Goal: Task Accomplishment & Management: Complete application form

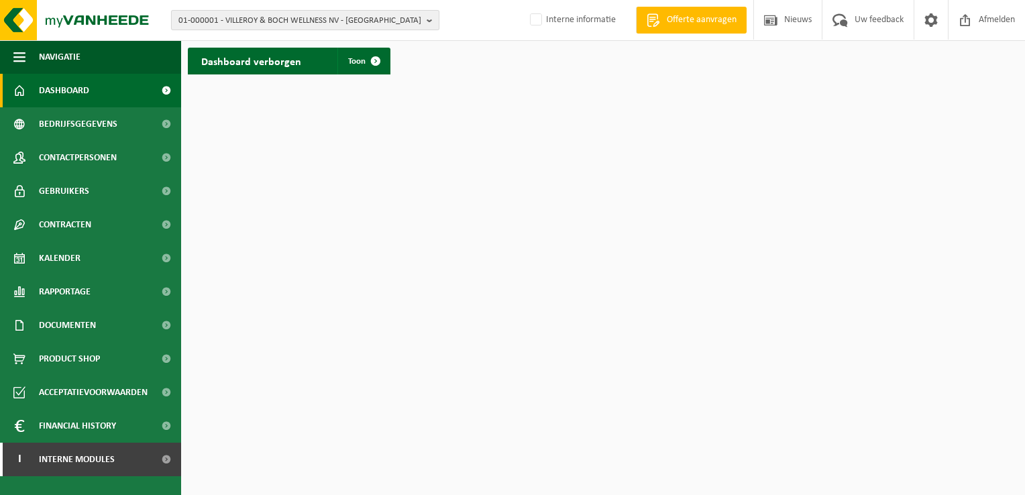
click at [392, 14] on span "01-000001 - VILLEROY & BOCH WELLNESS NV - ROESELARE" at bounding box center [299, 21] width 243 height 20
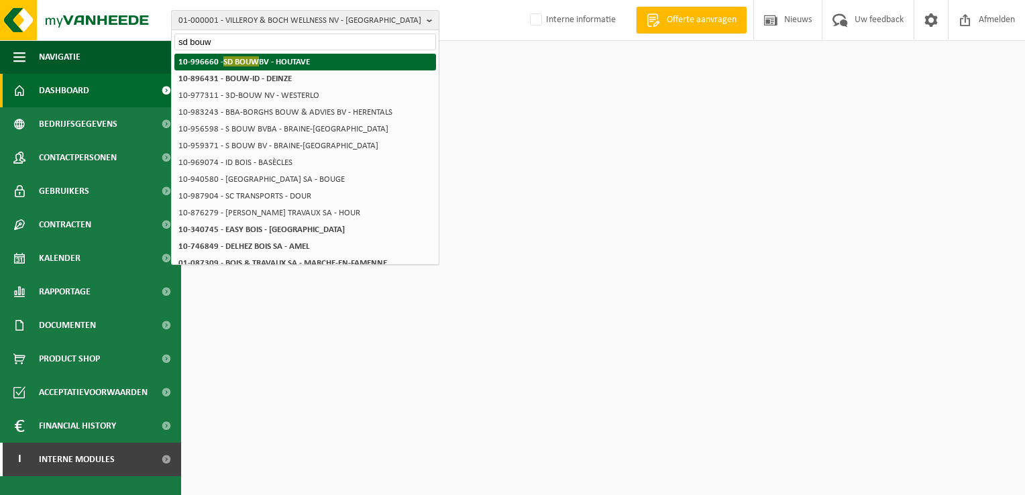
type input "sd bouw"
click at [309, 60] on strong "10-996660 - SD BOUW BV - HOUTAVE" at bounding box center [244, 61] width 132 height 10
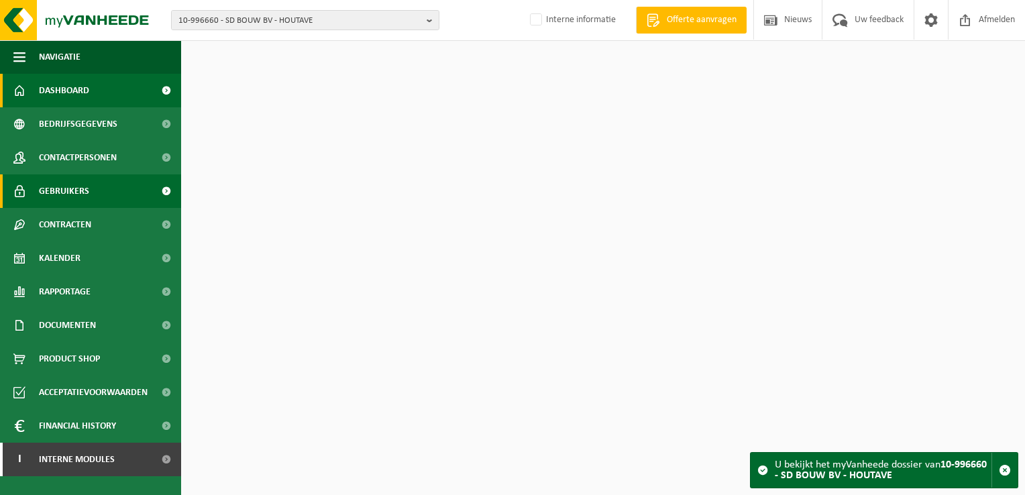
click at [105, 194] on link "Gebruikers" at bounding box center [90, 191] width 181 height 34
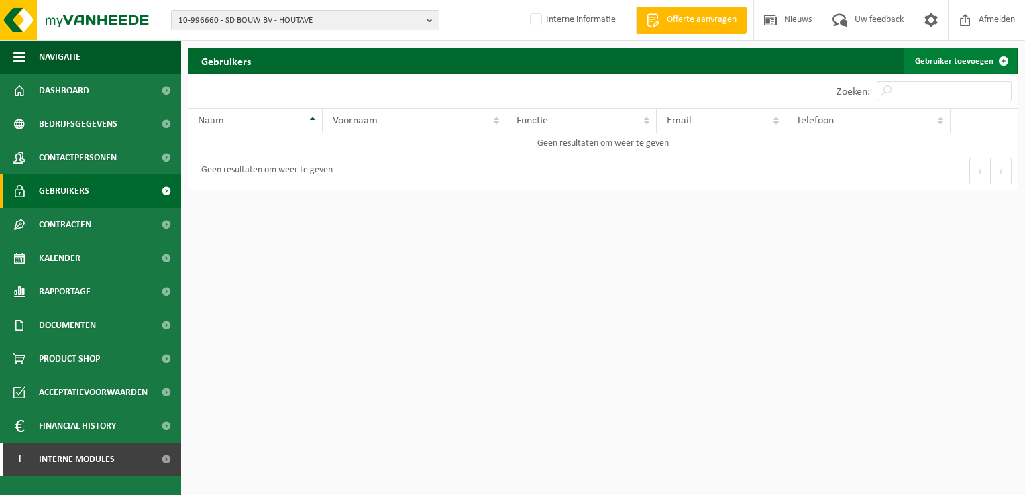
click at [960, 56] on link "Gebruiker toevoegen" at bounding box center [961, 61] width 113 height 27
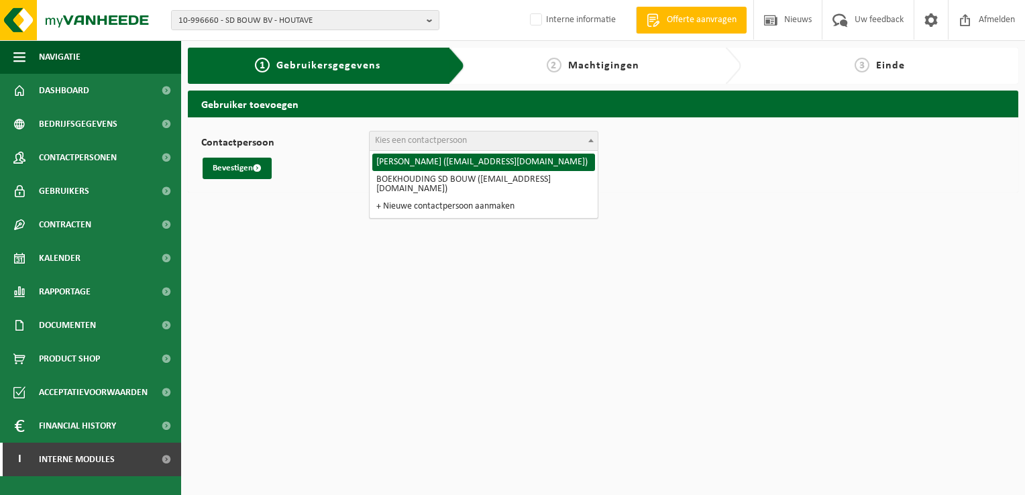
click at [462, 139] on span "Kies een contactpersoon" at bounding box center [421, 141] width 92 height 10
select select "128456"
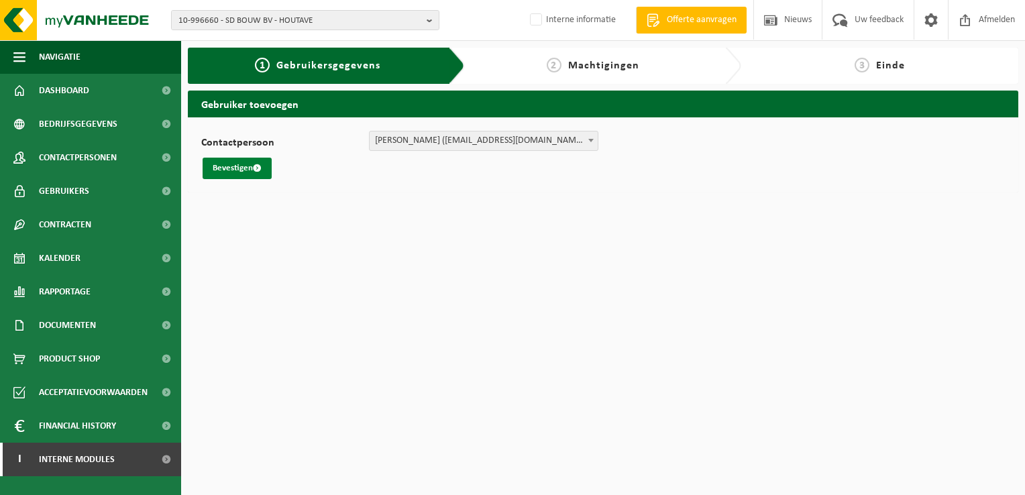
click at [236, 168] on button "Bevestigen" at bounding box center [237, 168] width 69 height 21
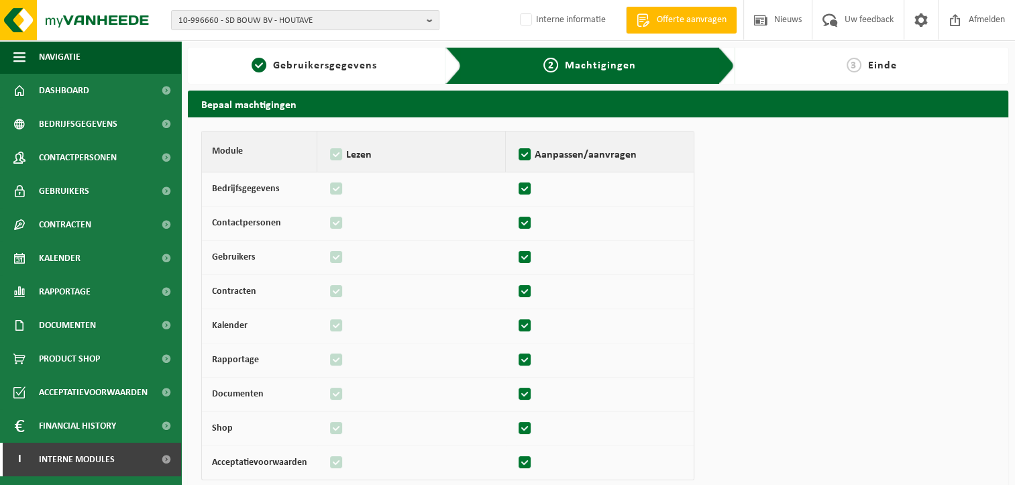
scroll to position [133, 0]
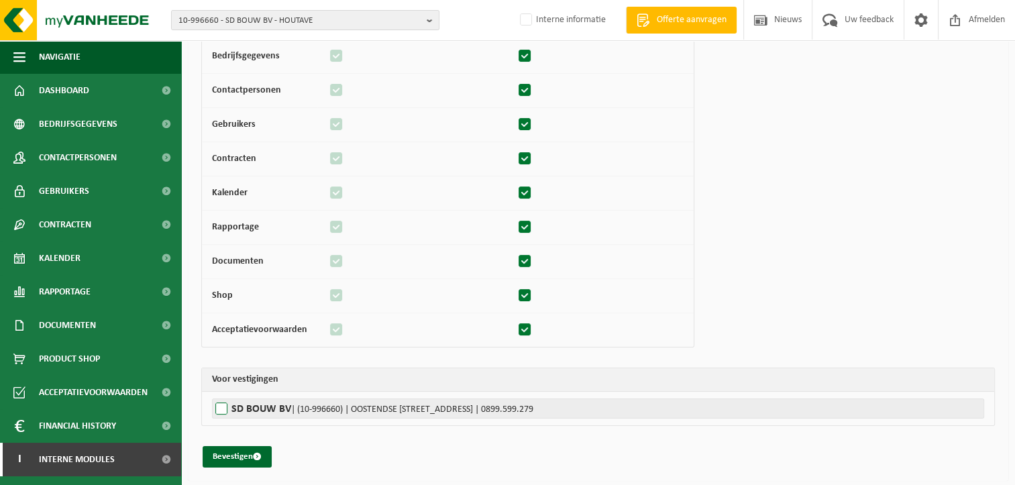
click at [221, 402] on label"] "SD BOUW BV | (10-996660) | [STREET_ADDRESS] | 0899.599.279" at bounding box center [598, 409] width 772 height 20
click at [221, 402] on input "SD BOUW BV | (10-996660) | [STREET_ADDRESS] | 0899.599.279" at bounding box center [719, 409] width 1015 height 20
checkbox input "true"
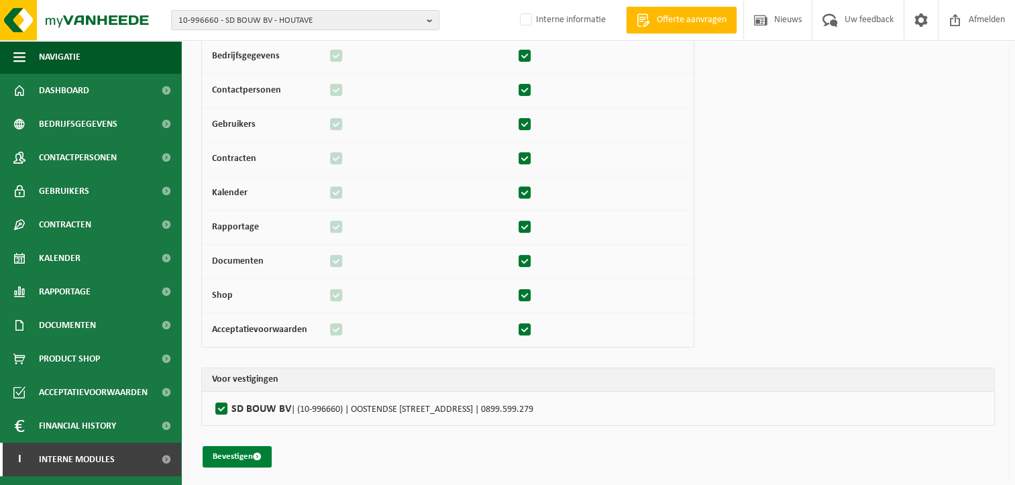
click at [246, 452] on button "Bevestigen" at bounding box center [237, 456] width 69 height 21
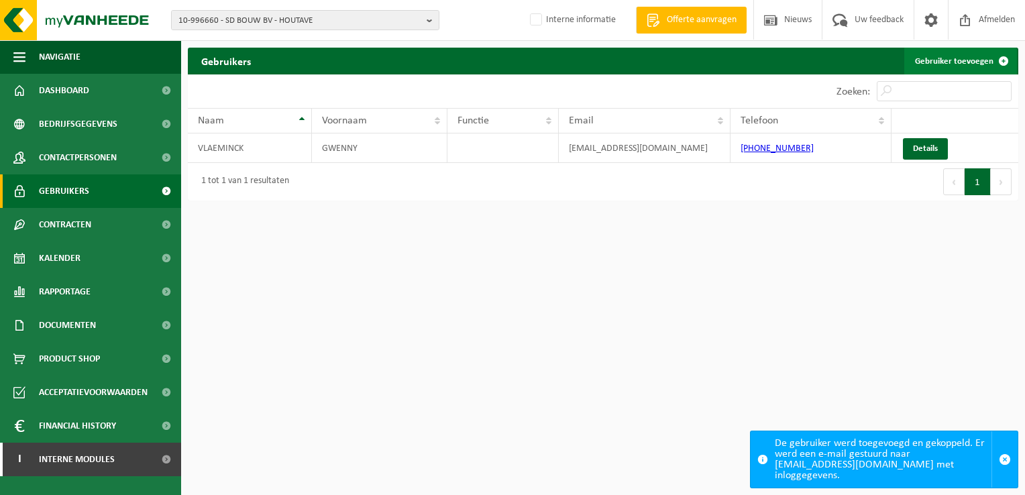
click at [958, 64] on link "Gebruiker toevoegen" at bounding box center [961, 61] width 113 height 27
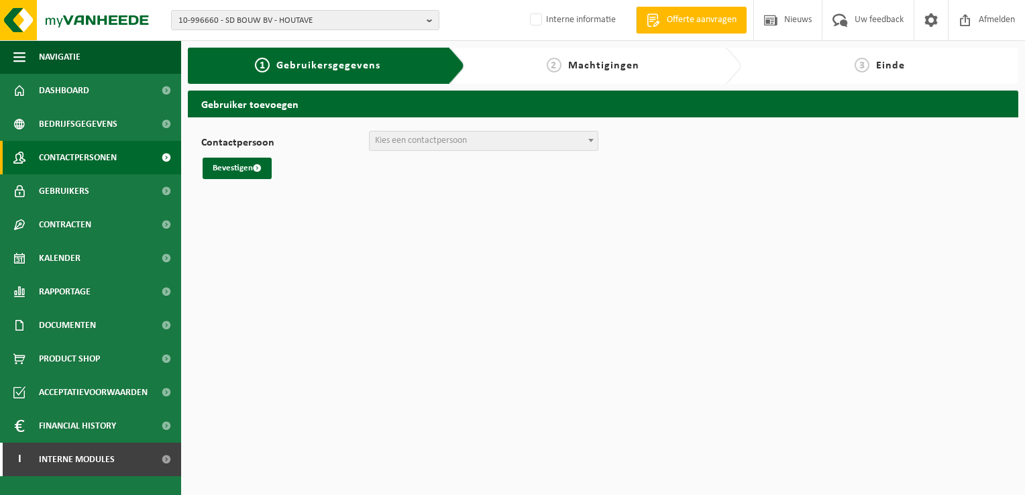
click at [81, 156] on span "Contactpersonen" at bounding box center [78, 158] width 78 height 34
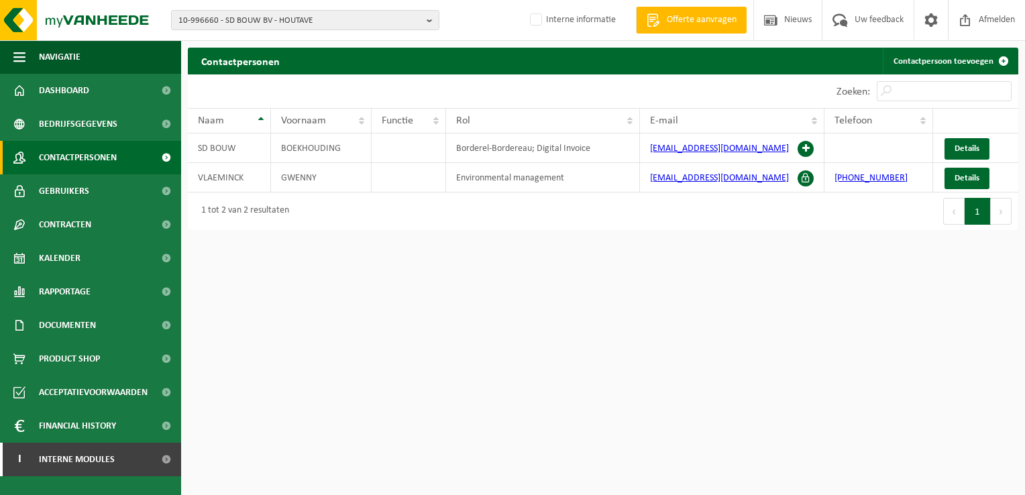
click at [73, 189] on span "Gebruikers" at bounding box center [64, 191] width 50 height 34
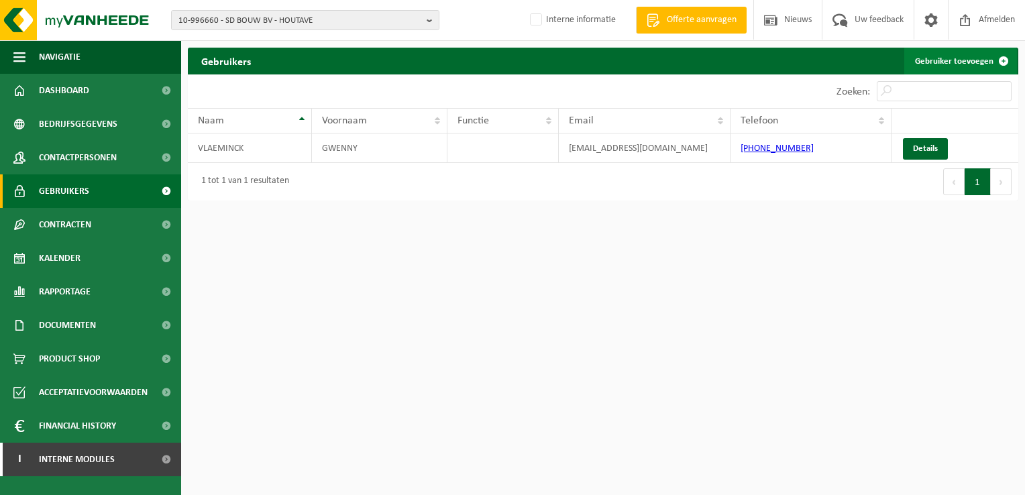
click at [947, 60] on link "Gebruiker toevoegen" at bounding box center [961, 61] width 113 height 27
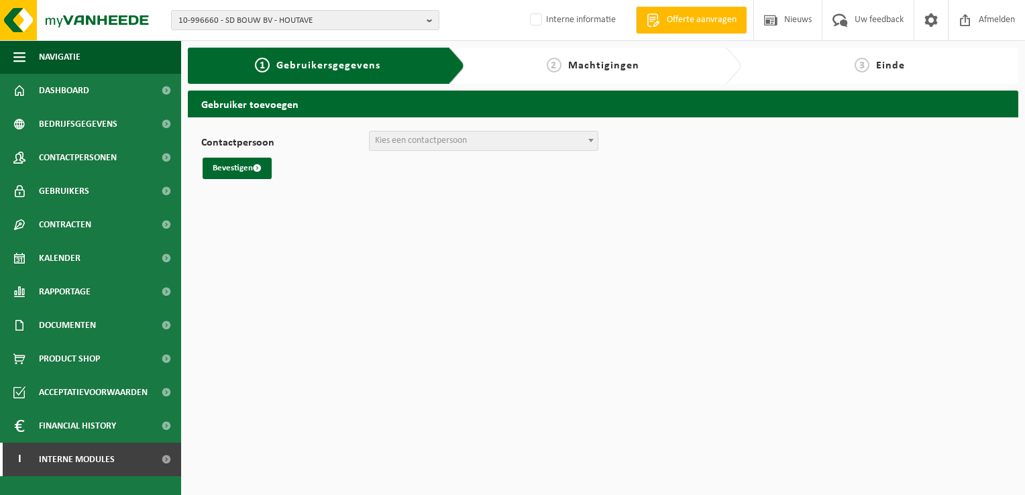
click at [387, 142] on span "Kies een contactpersoon" at bounding box center [421, 141] width 92 height 10
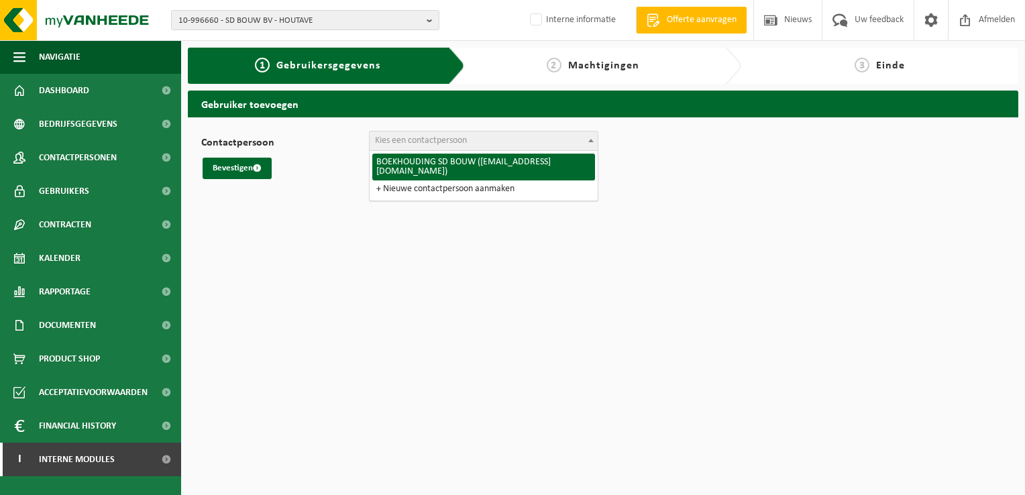
select select "128457"
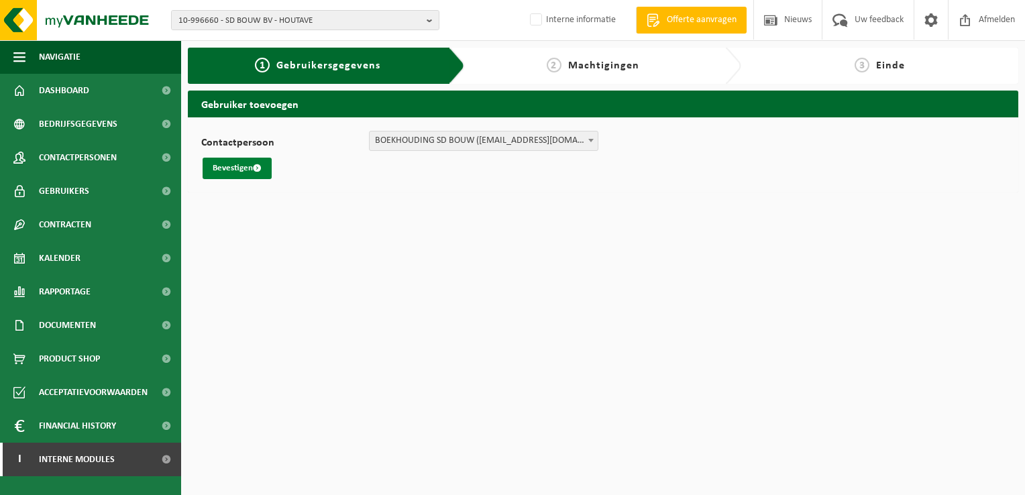
click at [223, 170] on button "Bevestigen" at bounding box center [237, 168] width 69 height 21
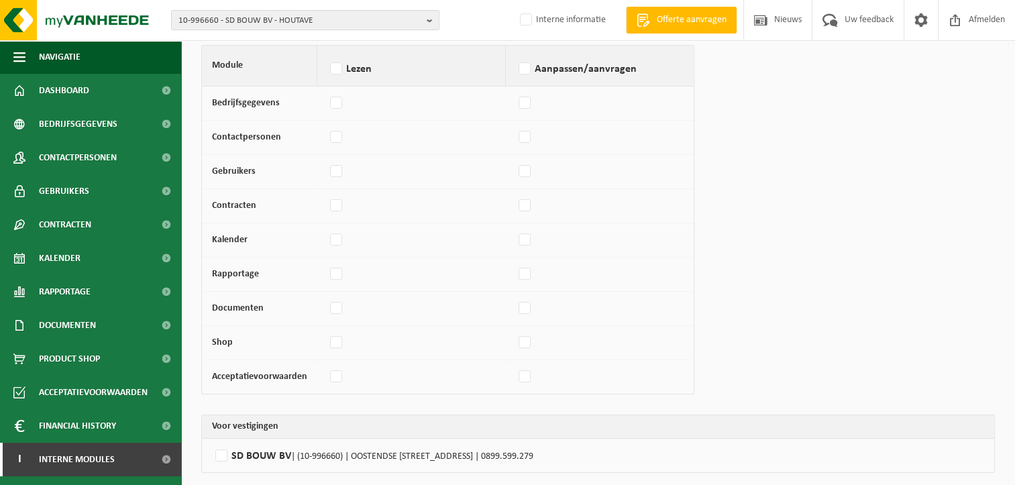
scroll to position [133, 0]
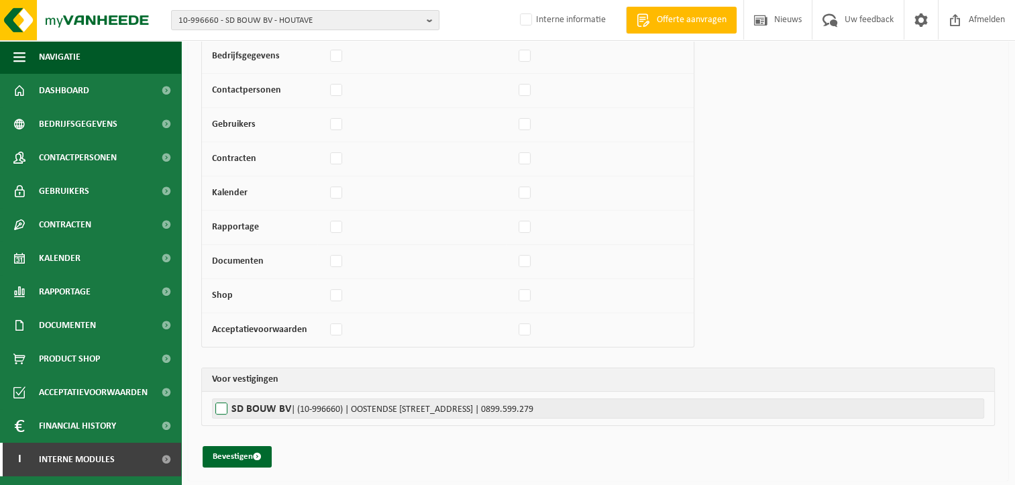
click at [228, 409] on label"] "SD BOUW BV | (10-996660) | OOSTENDSE STEENWEG 71, 8377 HOUTAVE | 0899.599.279" at bounding box center [598, 409] width 772 height 20
click at [228, 409] on input "SD BOUW BV | (10-996660) | OOSTENDSE STEENWEG 71, 8377 HOUTAVE | 0899.599.279" at bounding box center [719, 409] width 1015 height 20
checkbox input "true"
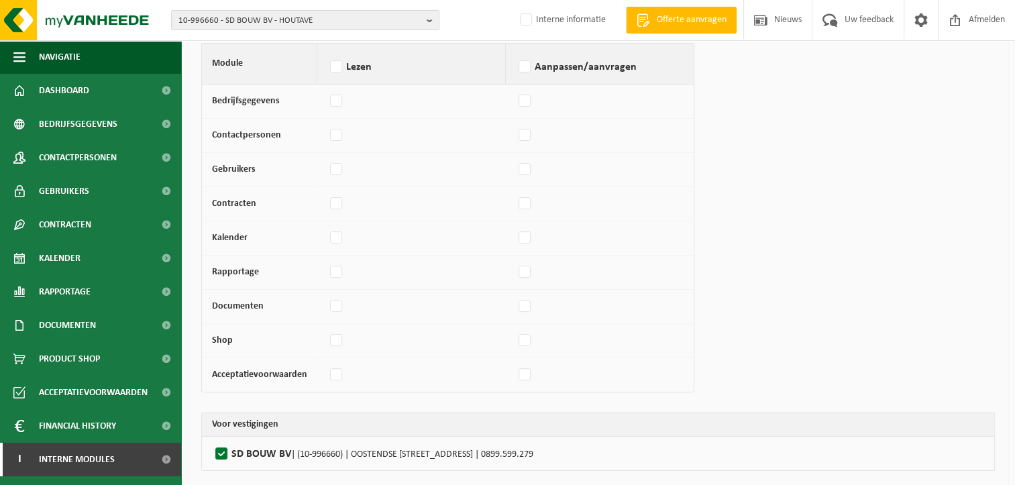
scroll to position [0, 0]
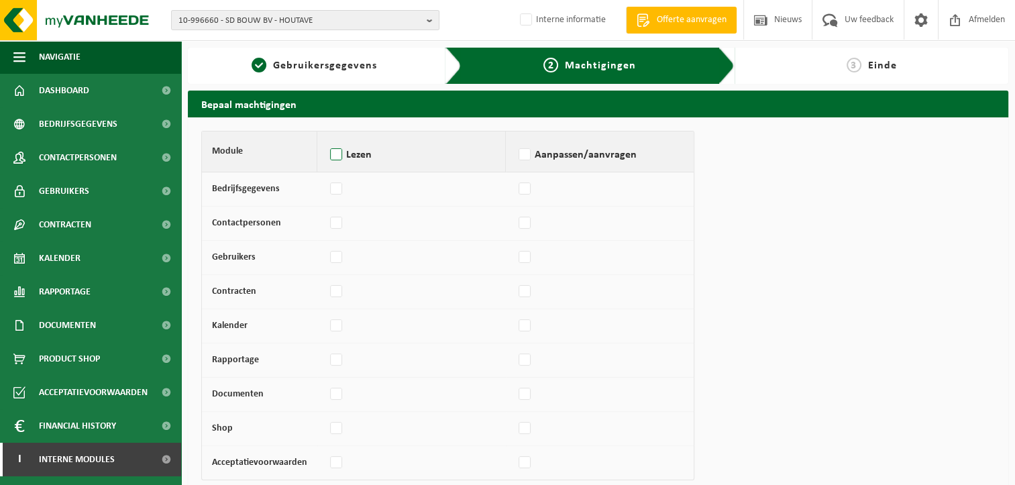
click at [342, 154] on label "Lezen" at bounding box center [411, 155] width 168 height 20
click at [327, 138] on input "Lezen" at bounding box center [327, 138] width 1 height 1
checkbox input "true"
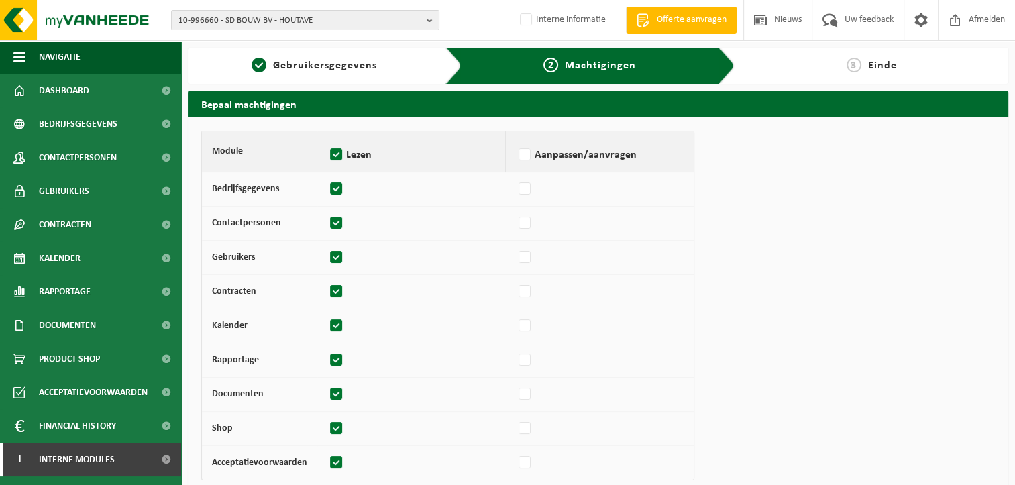
checkbox input "true"
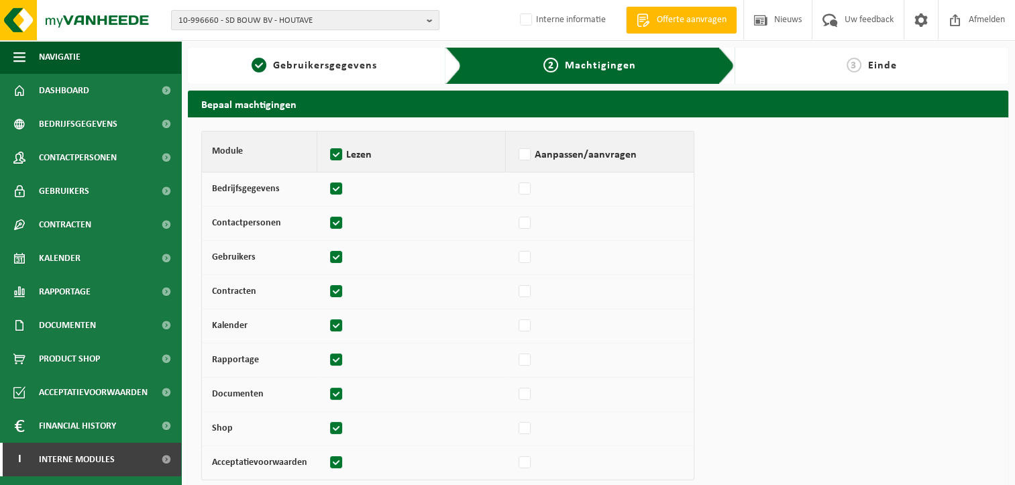
checkbox input "true"
click at [521, 329] on label at bounding box center [525, 326] width 19 height 20
click at [516, 324] on input "checkbox" at bounding box center [515, 319] width 1 height 9
checkbox input "true"
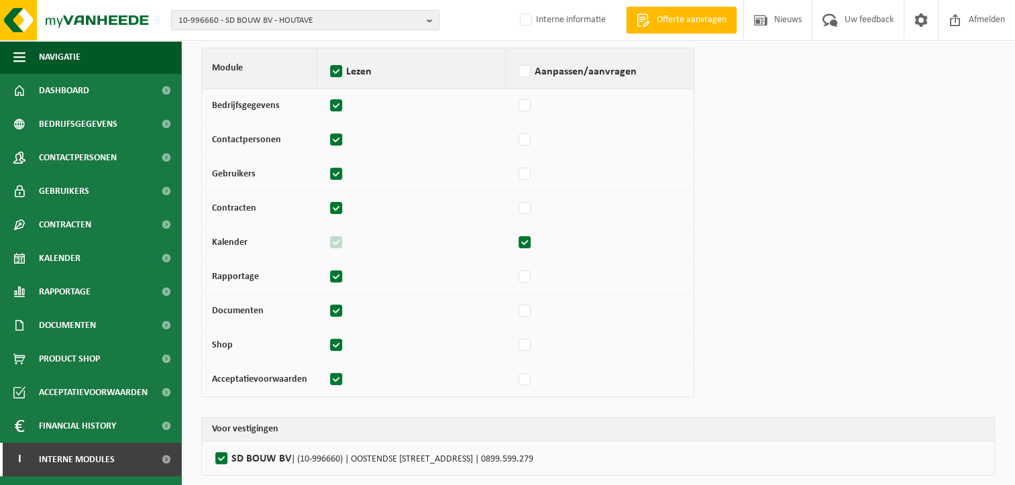
scroll to position [133, 0]
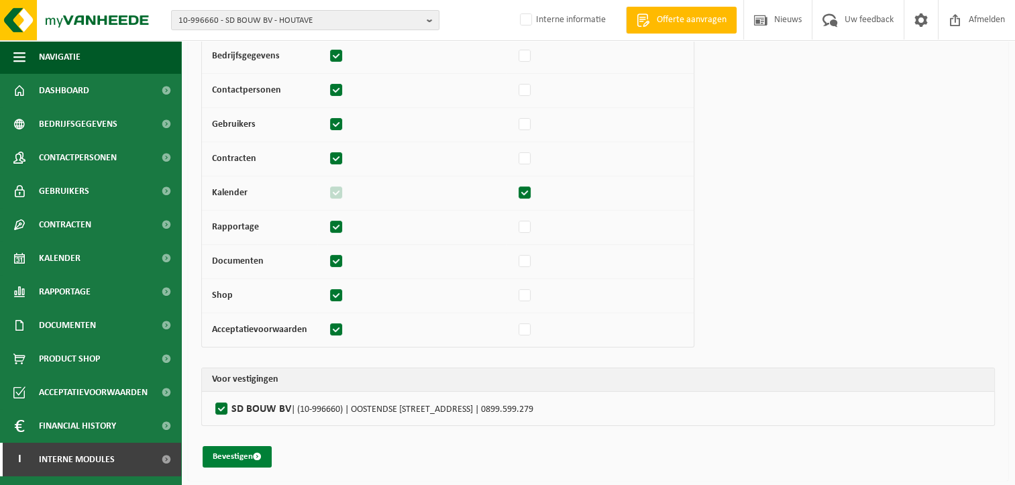
click at [236, 449] on button "Bevestigen" at bounding box center [237, 456] width 69 height 21
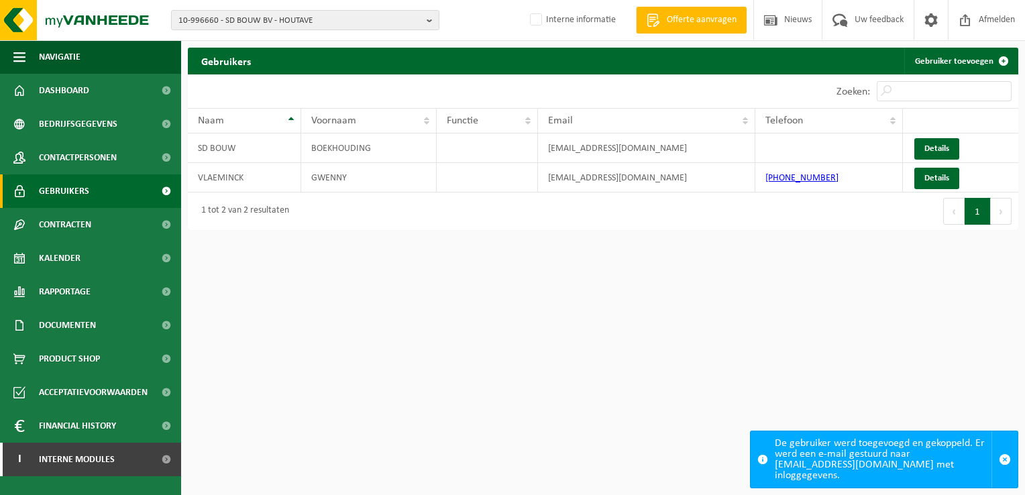
click at [556, 283] on html "10-996660 - SD BOUW BV - HOUTAVE 10-996660 - SD BOUW BV - HOUTAVE Interne infor…" at bounding box center [512, 247] width 1025 height 495
click at [725, 323] on html "10-996660 - SD BOUW BV - HOUTAVE 10-996660 - SD BOUW BV - HOUTAVE Interne infor…" at bounding box center [512, 247] width 1025 height 495
click at [625, 332] on html "10-996660 - SD BOUW BV - HOUTAVE 10-996660 - SD BOUW BV - HOUTAVE Interne infor…" at bounding box center [512, 247] width 1025 height 495
click at [403, 369] on html "10-996660 - SD BOUW BV - HOUTAVE 10-996660 - SD BOUW BV - HOUTAVE Interne infor…" at bounding box center [512, 247] width 1025 height 495
drag, startPoint x: 569, startPoint y: 389, endPoint x: 582, endPoint y: 390, distance: 13.4
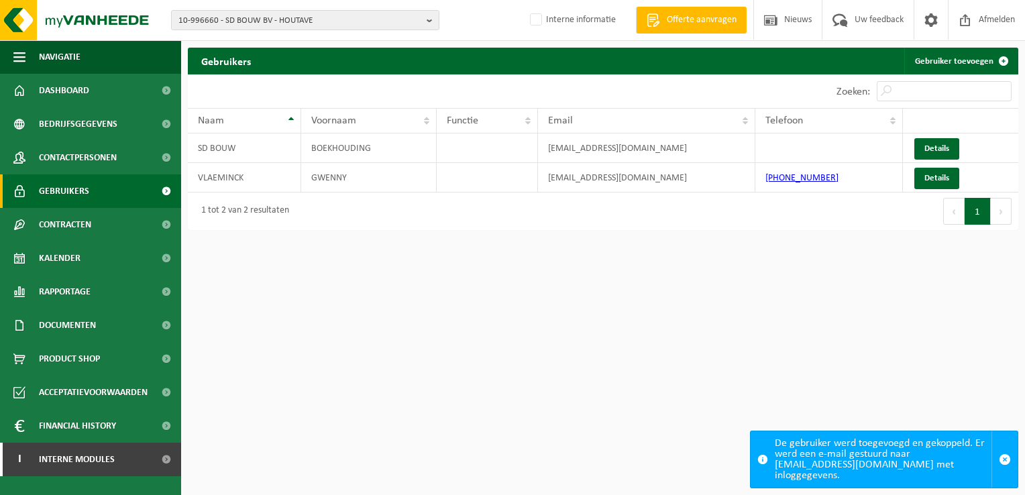
click at [569, 390] on html "10-996660 - SD BOUW BV - HOUTAVE 10-996660 - SD BOUW BV - HOUTAVE Interne infor…" at bounding box center [512, 247] width 1025 height 495
